Goal: Information Seeking & Learning: Check status

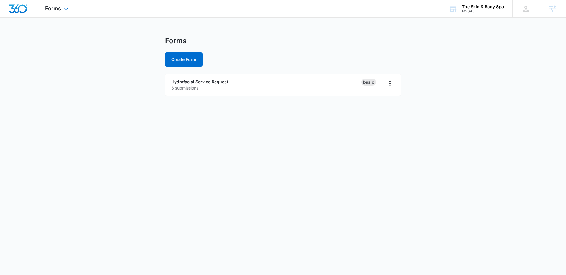
click at [52, 14] on div "Forms Apps Reputation Forms CRM Email Social Shop Payments POS Content Ads Inte…" at bounding box center [57, 8] width 42 height 17
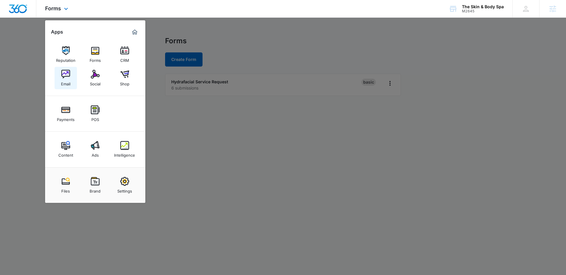
click at [65, 76] on img at bounding box center [65, 74] width 9 height 9
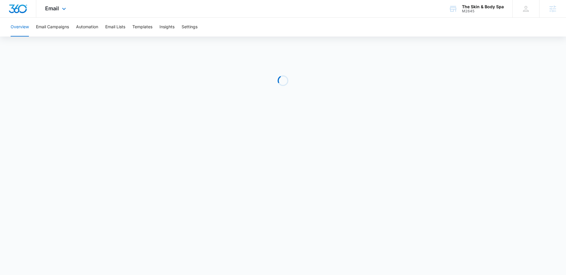
drag, startPoint x: 45, startPoint y: 12, endPoint x: 51, endPoint y: 39, distance: 27.5
click at [45, 12] on div "Email Apps Reputation Forms CRM Email Social Shop Payments POS Content Ads Inte…" at bounding box center [56, 8] width 40 height 17
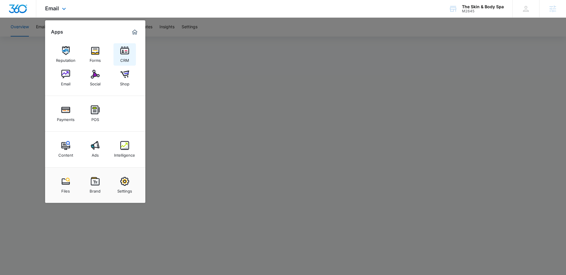
click at [123, 57] on div "CRM" at bounding box center [124, 59] width 9 height 8
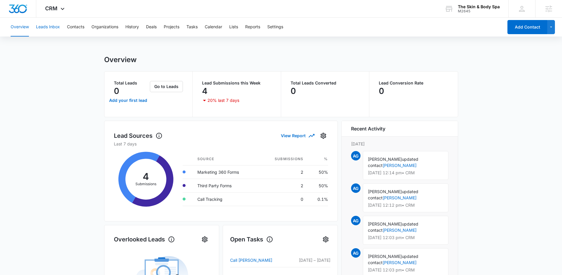
click at [45, 26] on button "Leads Inbox" at bounding box center [48, 27] width 24 height 19
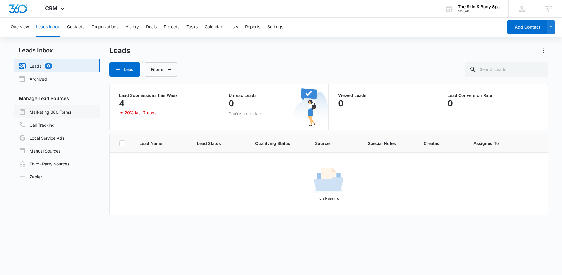
click at [52, 115] on link "Marketing 360 Forms" at bounding box center [45, 111] width 52 height 7
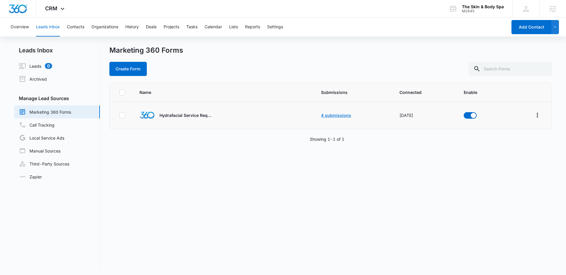
click at [335, 117] on link "4 submissions" at bounding box center [336, 115] width 30 height 5
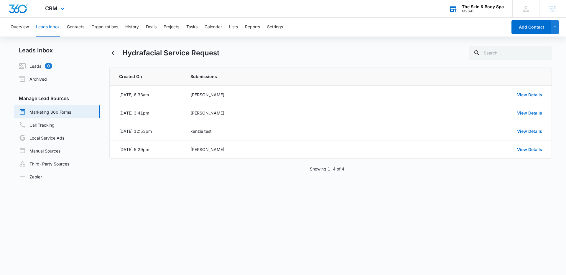
click at [459, 10] on div "The Skin & Body Spa M2645 Your Accounts View All" at bounding box center [476, 8] width 73 height 17
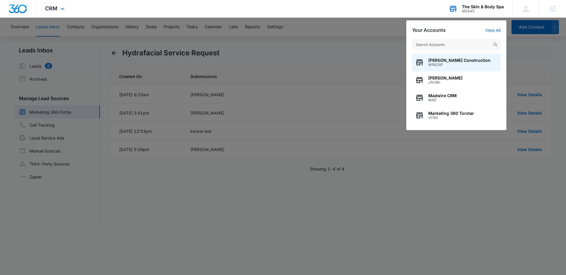
click at [434, 44] on input "text" at bounding box center [456, 45] width 88 height 12
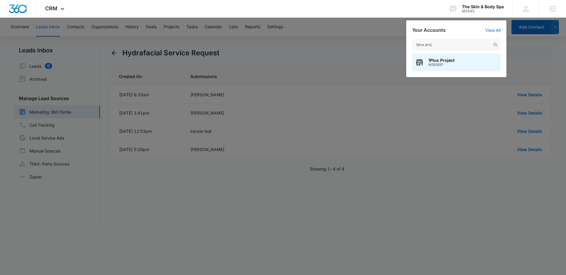
type input "1plus proj"
click at [437, 58] on span "1Plus Project" at bounding box center [441, 60] width 26 height 5
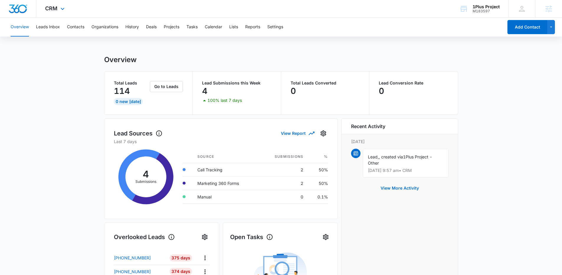
drag, startPoint x: 50, startPoint y: 12, endPoint x: 97, endPoint y: 31, distance: 50.8
click at [50, 12] on div "CRM Apps Reputation Websites Forms CRM Email Social Payments POS Content Ads In…" at bounding box center [55, 8] width 39 height 17
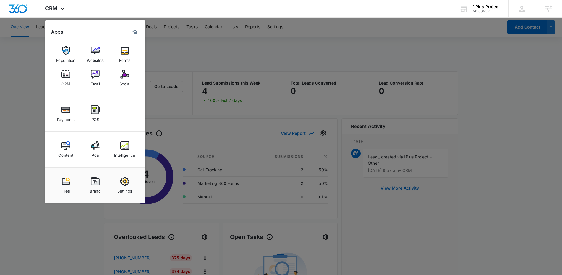
click at [115, 153] on div "Intelligence" at bounding box center [124, 154] width 21 height 8
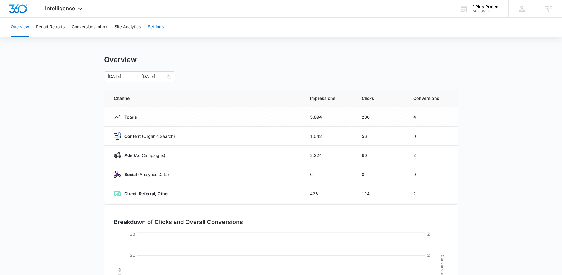
click at [154, 28] on button "Settings" at bounding box center [156, 27] width 16 height 19
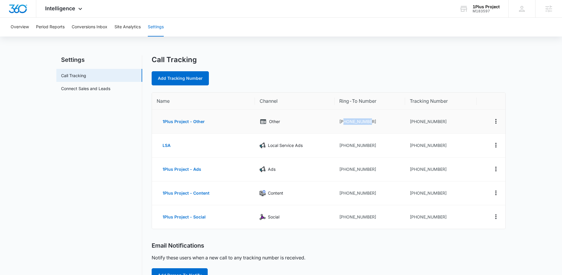
drag, startPoint x: 369, startPoint y: 122, endPoint x: 343, endPoint y: 122, distance: 26.2
click at [343, 122] on td "[PHONE_NUMBER]" at bounding box center [369, 122] width 70 height 24
copy td "6124269887"
click at [352, 67] on div "Call Tracking Add Tracking Number" at bounding box center [329, 70] width 354 height 30
drag, startPoint x: 434, startPoint y: 194, endPoint x: 450, endPoint y: 190, distance: 16.1
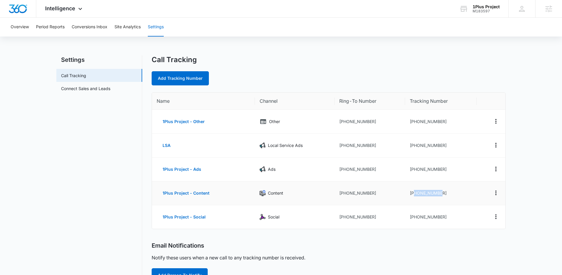
click at [414, 195] on td "[PHONE_NUMBER]" at bounding box center [441, 194] width 72 height 24
copy td "6125039870"
drag, startPoint x: 369, startPoint y: 121, endPoint x: 343, endPoint y: 122, distance: 26.0
click at [343, 122] on td "[PHONE_NUMBER]" at bounding box center [369, 122] width 70 height 24
copy td "6124269887"
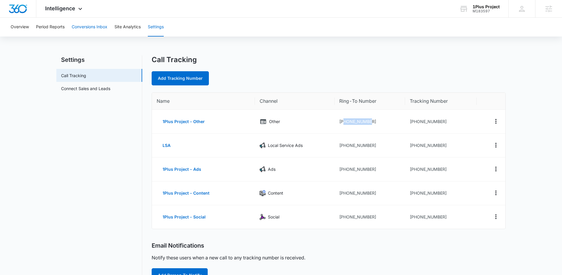
click at [82, 28] on button "Conversions Inbox" at bounding box center [90, 27] width 36 height 19
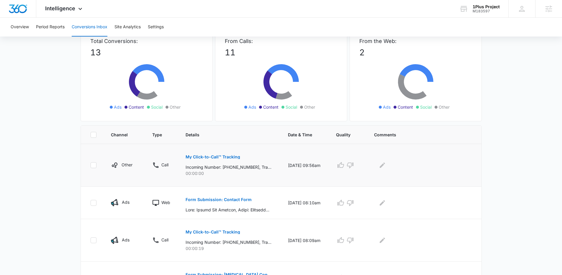
scroll to position [51, 0]
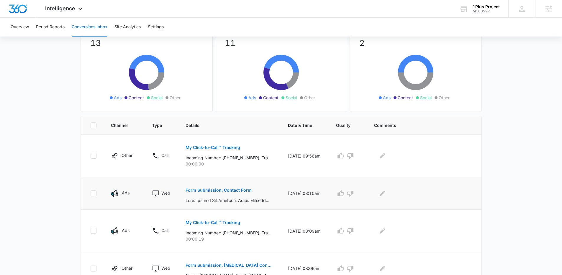
click at [233, 190] on p "Form Submission: Contact Form" at bounding box center [218, 190] width 66 height 4
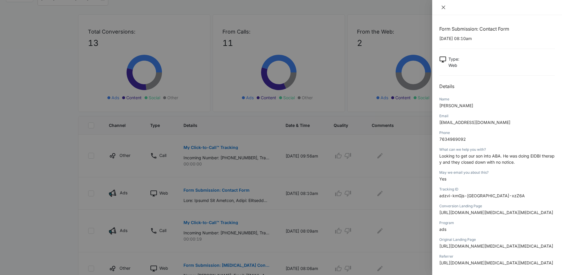
click at [443, 9] on icon "close" at bounding box center [443, 7] width 5 height 5
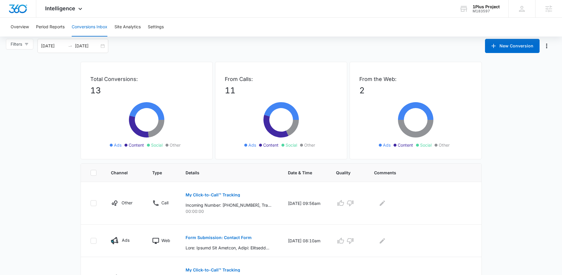
scroll to position [0, 0]
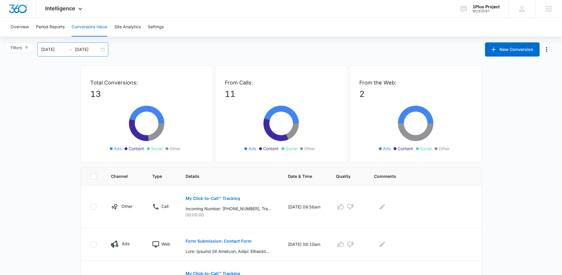
click at [101, 53] on div "[DATE] [DATE]" at bounding box center [72, 49] width 71 height 14
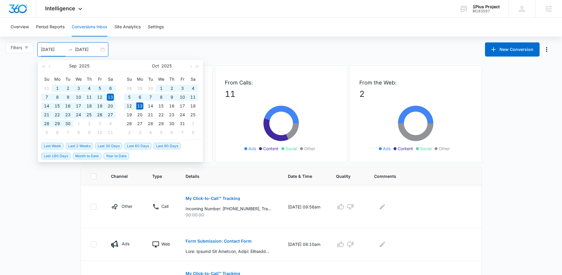
click at [133, 149] on span "Last 60 Days" at bounding box center [137, 146] width 27 height 6
type input "[DATE]"
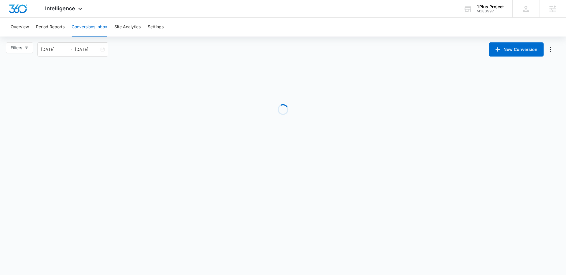
click at [38, 194] on body "Intelligence Apps Reputation Websites Forms CRM Email Social Payments POS Conte…" at bounding box center [283, 137] width 566 height 275
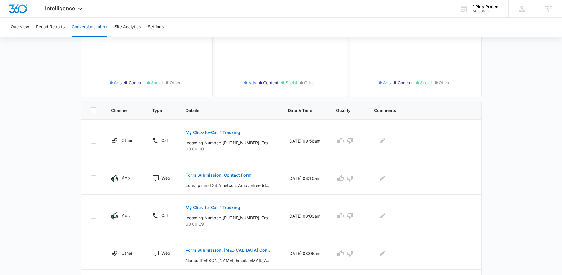
scroll to position [121, 0]
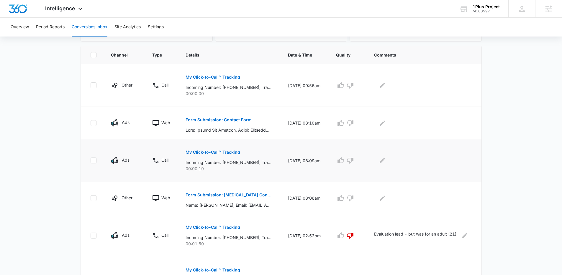
click at [226, 153] on p "My Click-to-Call™ Tracking" at bounding box center [212, 152] width 55 height 4
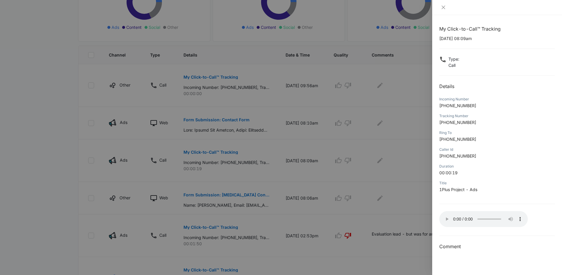
click at [438, 221] on div "My Click-to-Call™ Tracking [DATE] 08:09am Type : Call Details Incoming Number […" at bounding box center [497, 145] width 130 height 260
click at [411, 192] on div at bounding box center [281, 137] width 562 height 275
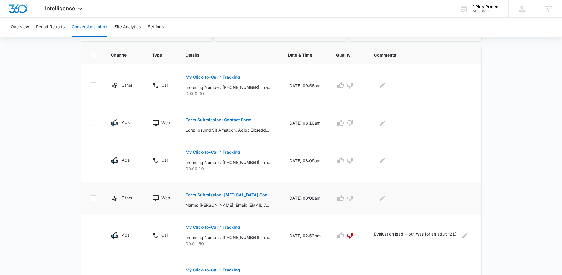
click at [235, 196] on p "Form Submission: [MEDICAL_DATA] Contact Form" at bounding box center [228, 195] width 86 height 4
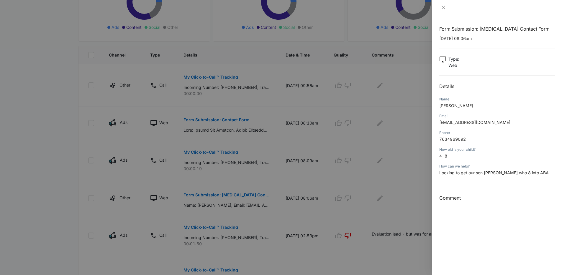
click at [253, 176] on div at bounding box center [281, 137] width 562 height 275
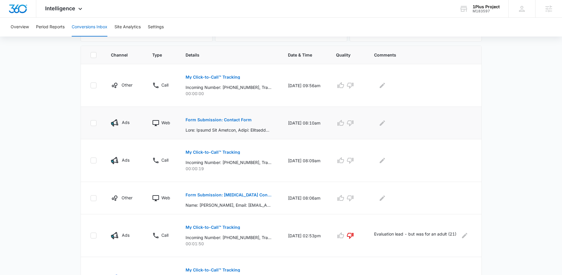
click at [217, 121] on p "Form Submission: Contact Form" at bounding box center [218, 120] width 66 height 4
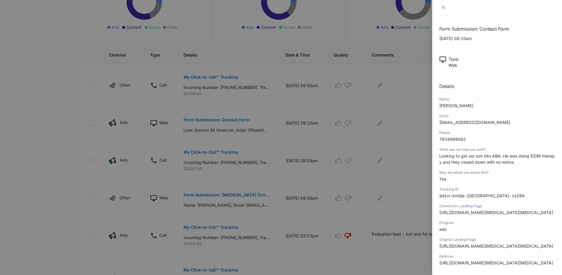
click at [229, 88] on div at bounding box center [281, 137] width 562 height 275
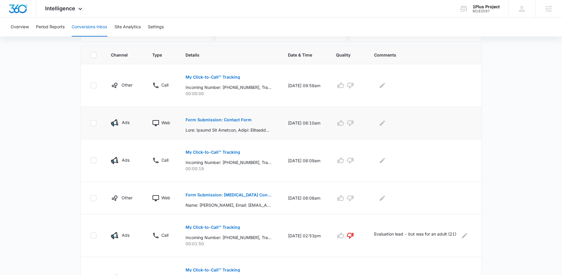
click at [218, 120] on p "Form Submission: Contact Form" at bounding box center [218, 120] width 66 height 4
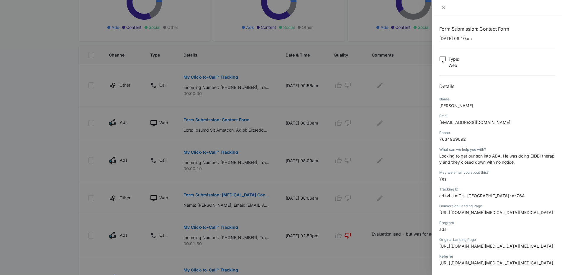
click at [345, 75] on div at bounding box center [281, 137] width 562 height 275
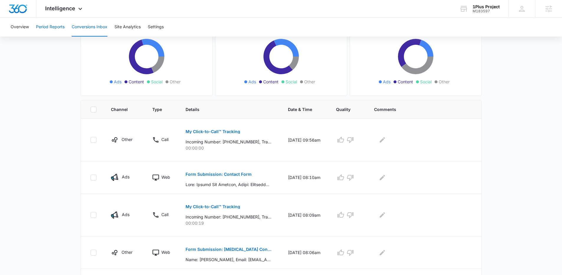
scroll to position [0, 0]
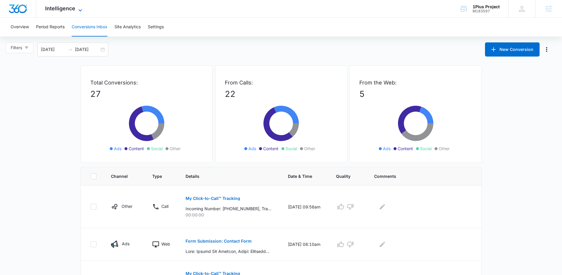
click at [62, 6] on span "Intelligence" at bounding box center [60, 8] width 30 height 6
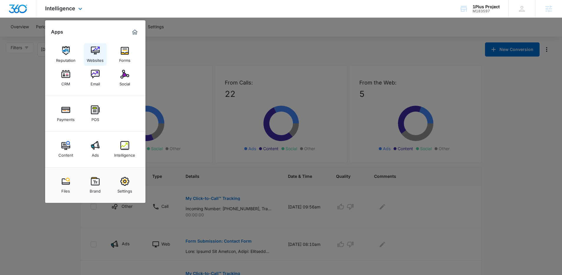
click at [103, 57] on link "Websites" at bounding box center [95, 54] width 22 height 22
